Goal: Check status

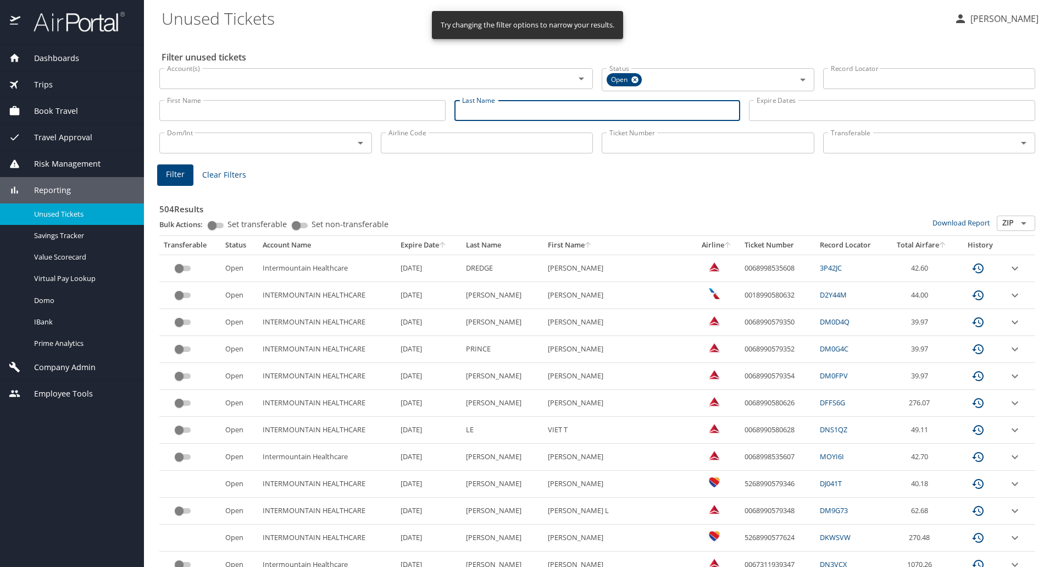
click at [499, 110] on input "Last Name" at bounding box center [598, 110] width 286 height 21
type input "dunroe"
click at [179, 175] on span "Filter" at bounding box center [175, 175] width 19 height 14
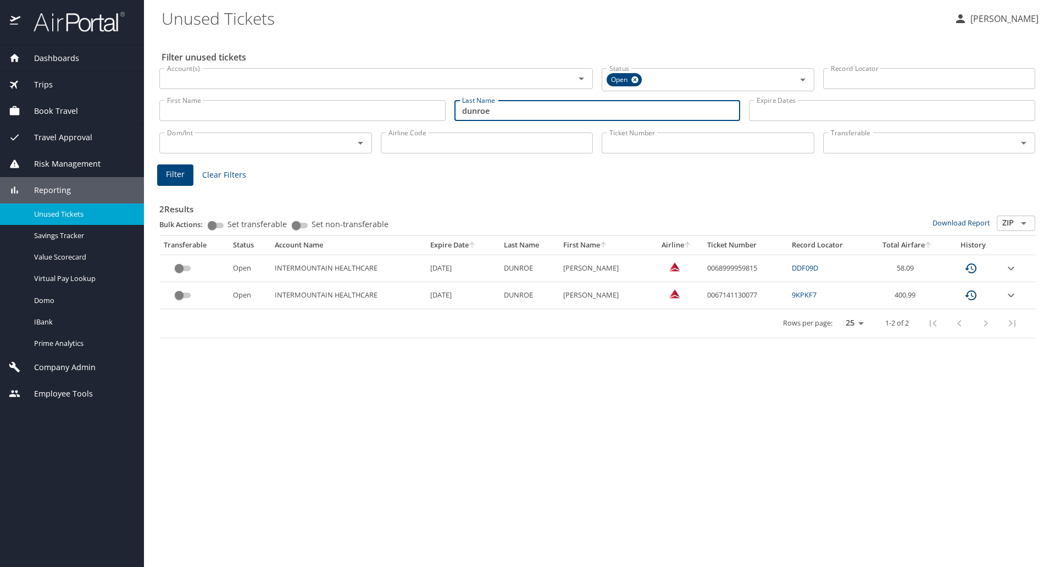
drag, startPoint x: 516, startPoint y: 112, endPoint x: 324, endPoint y: 113, distance: 191.8
click at [324, 113] on div "First Name First Name Last Name [PERSON_NAME] Last Name Expire Dates Expire Dat…" at bounding box center [597, 110] width 885 height 39
type input "o"
click at [170, 175] on span "Filter" at bounding box center [175, 175] width 19 height 14
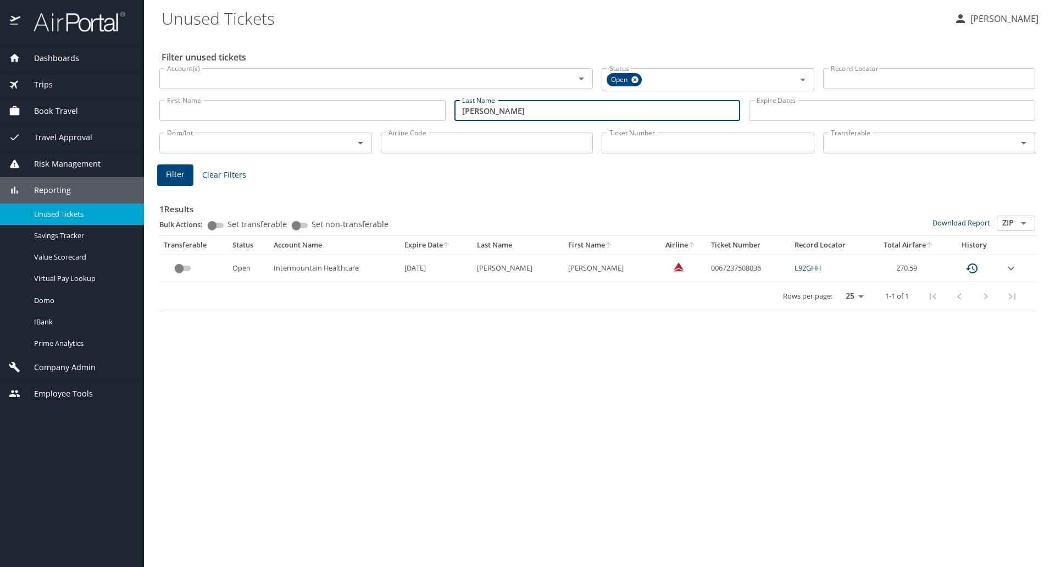
drag, startPoint x: 483, startPoint y: 113, endPoint x: 420, endPoint y: 123, distance: 63.4
click at [421, 119] on div "First Name First Name Last Name [PERSON_NAME] Last Name Expire Dates Expire Dat…" at bounding box center [597, 110] width 885 height 39
type input "dunroe"
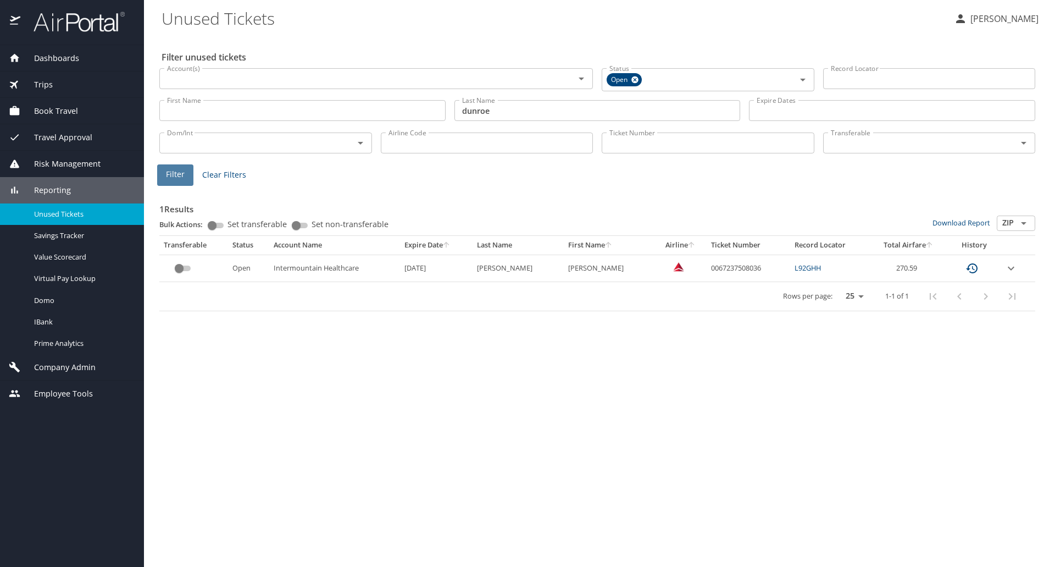
click at [169, 167] on button "Filter" at bounding box center [175, 174] width 36 height 21
